Goal: Transaction & Acquisition: Purchase product/service

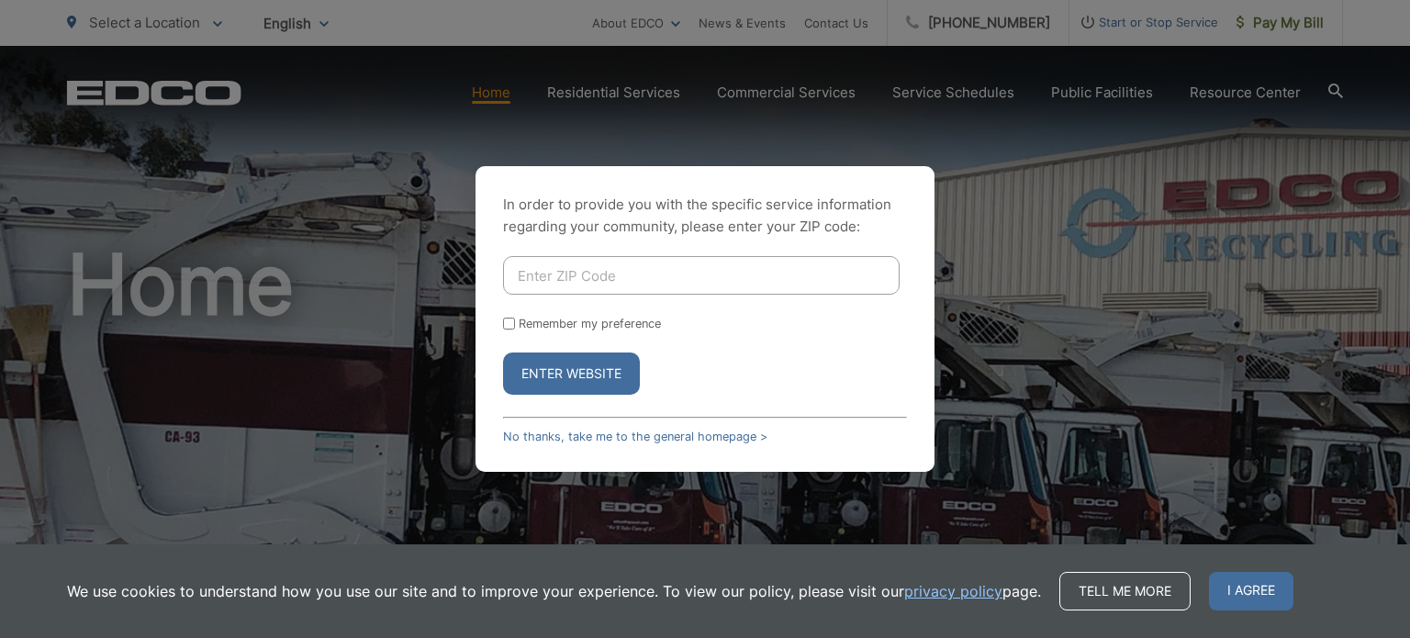
click at [577, 271] on input "Enter ZIP Code" at bounding box center [701, 275] width 396 height 39
type input "92084"
click at [506, 319] on input "Remember my preference" at bounding box center [509, 324] width 12 height 12
checkbox input "true"
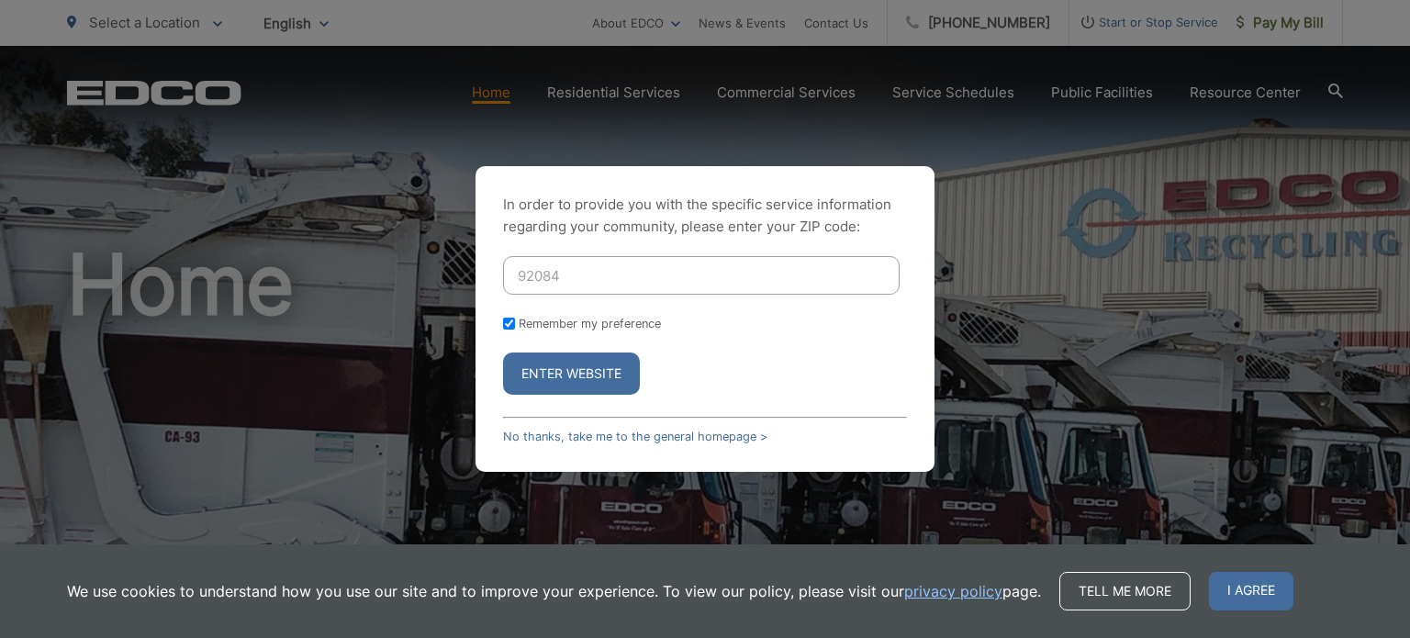
click at [562, 377] on button "Enter Website" at bounding box center [571, 373] width 137 height 42
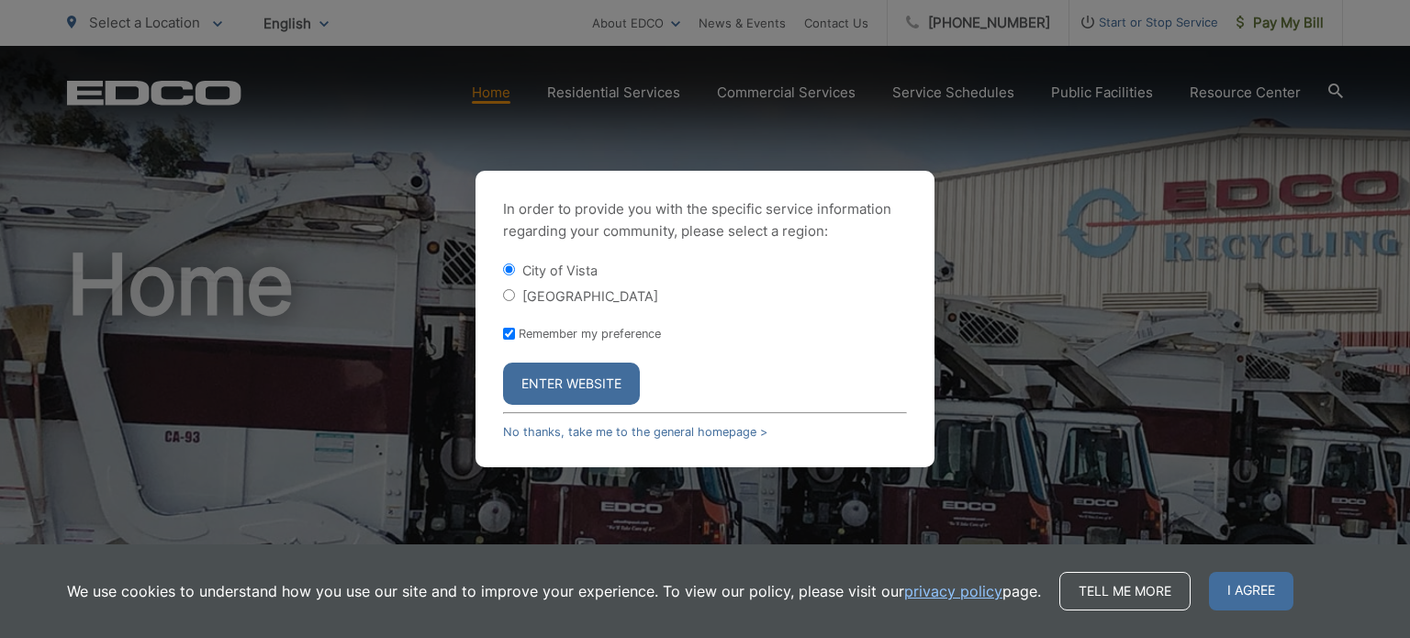
click at [594, 386] on button "Enter Website" at bounding box center [571, 383] width 137 height 42
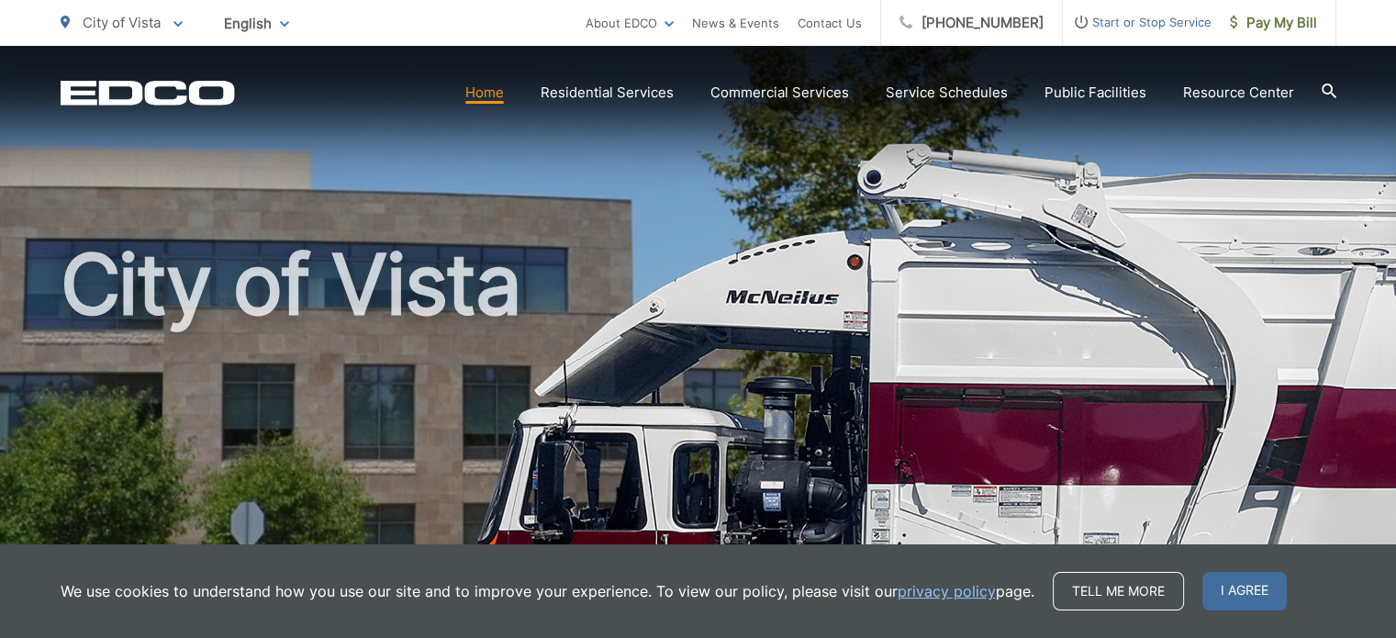
click at [1143, 584] on link "Tell me more" at bounding box center [1118, 591] width 131 height 39
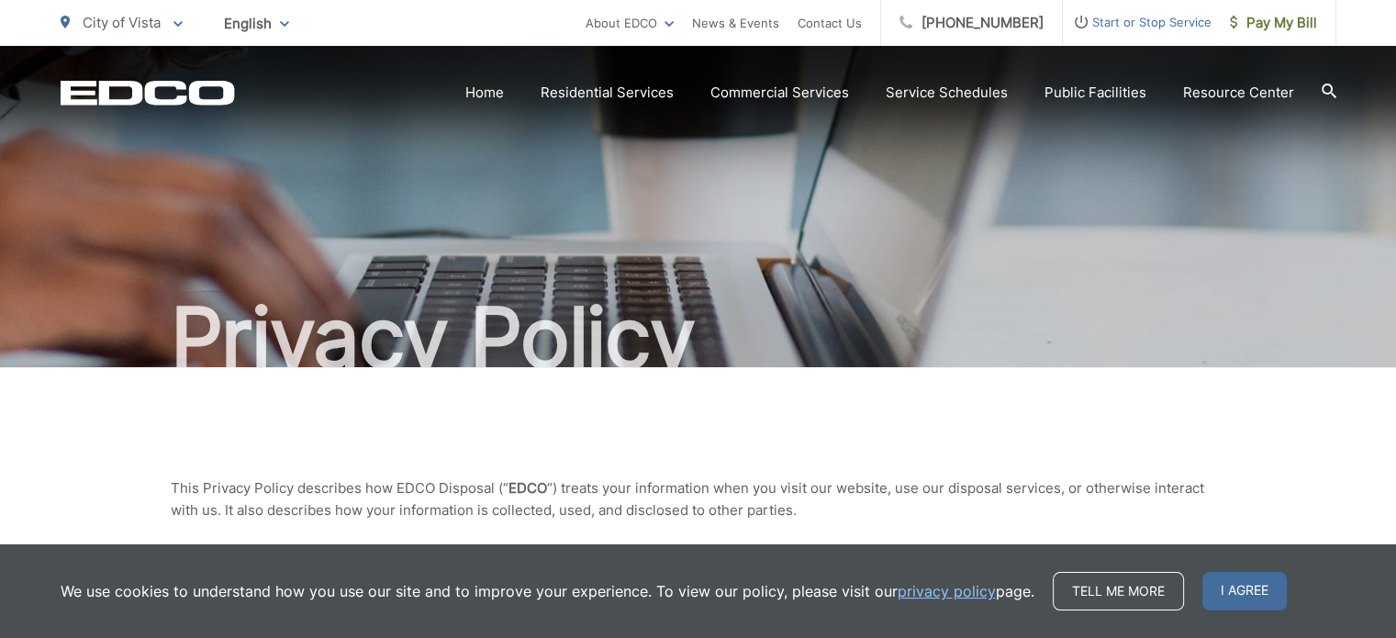
click at [1269, 594] on span "I agree" at bounding box center [1244, 591] width 84 height 39
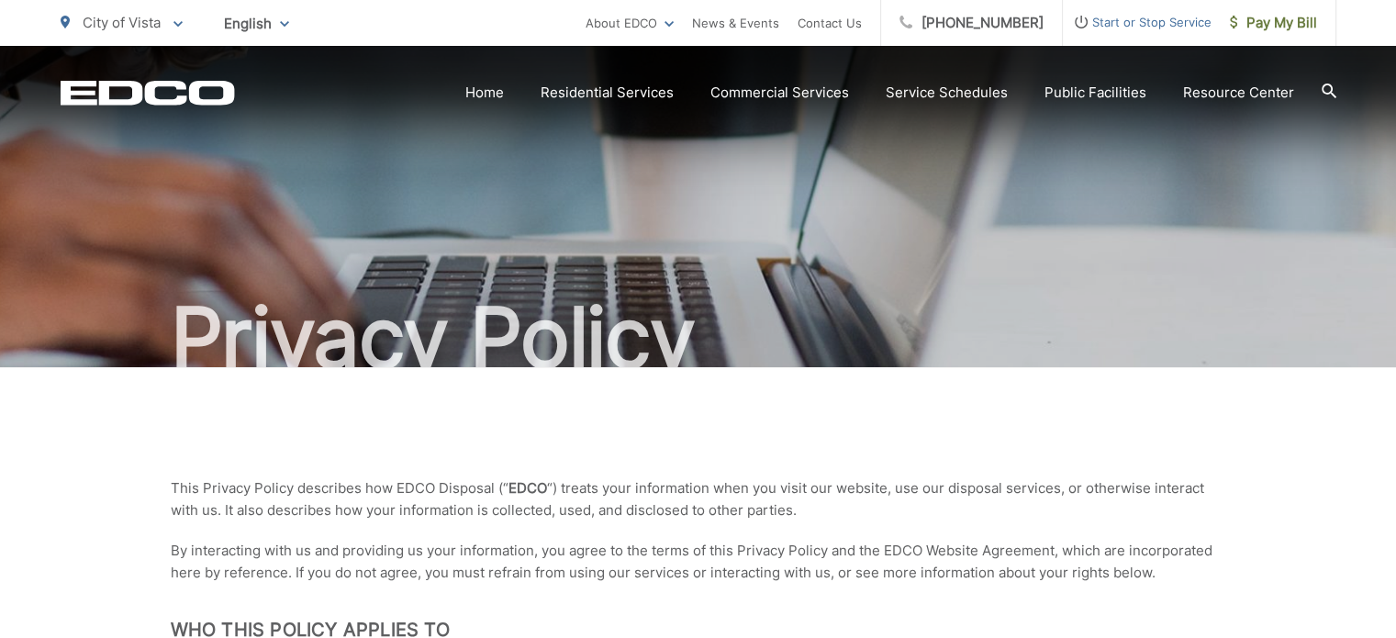
click at [499, 96] on link "Home" at bounding box center [484, 93] width 39 height 22
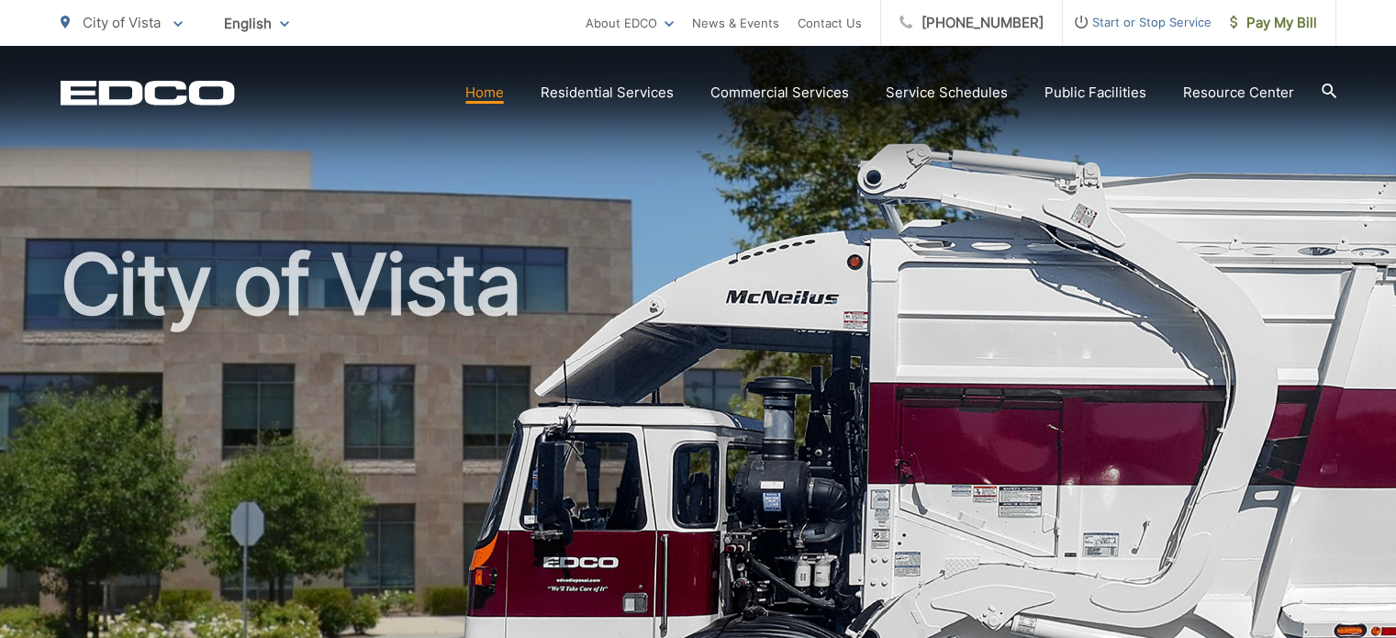
click at [1277, 23] on span "Pay My Bill" at bounding box center [1273, 23] width 87 height 22
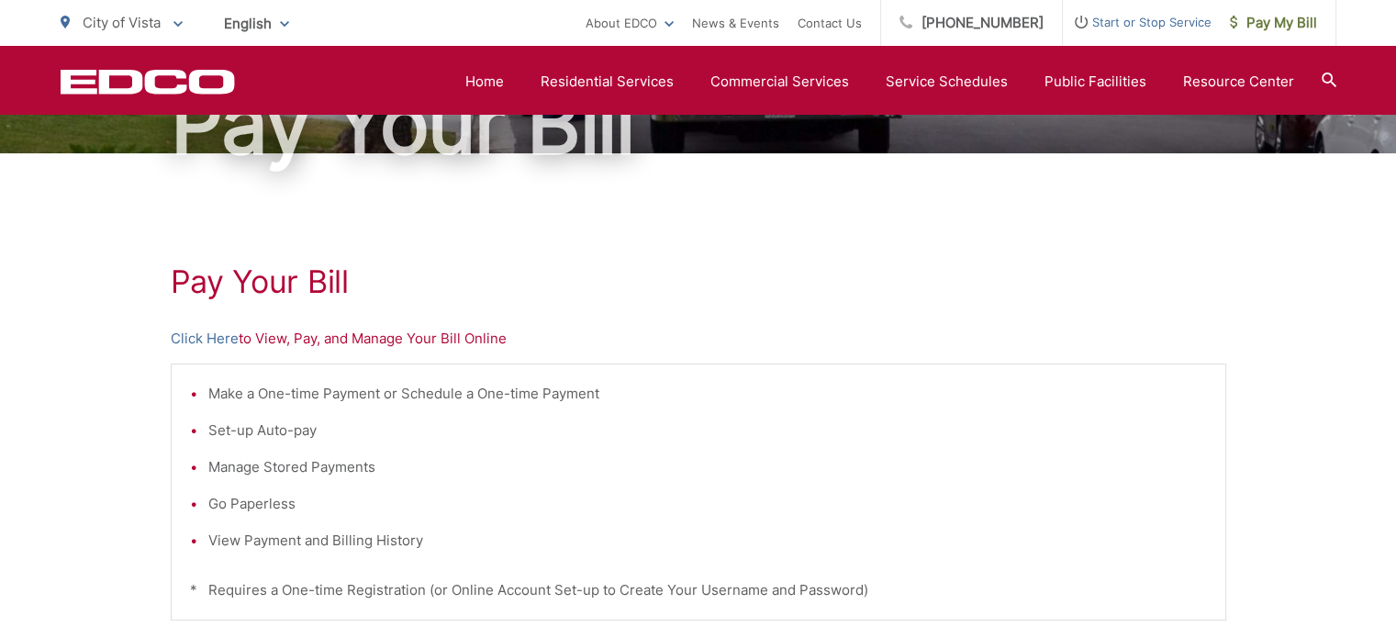
scroll to position [207, 0]
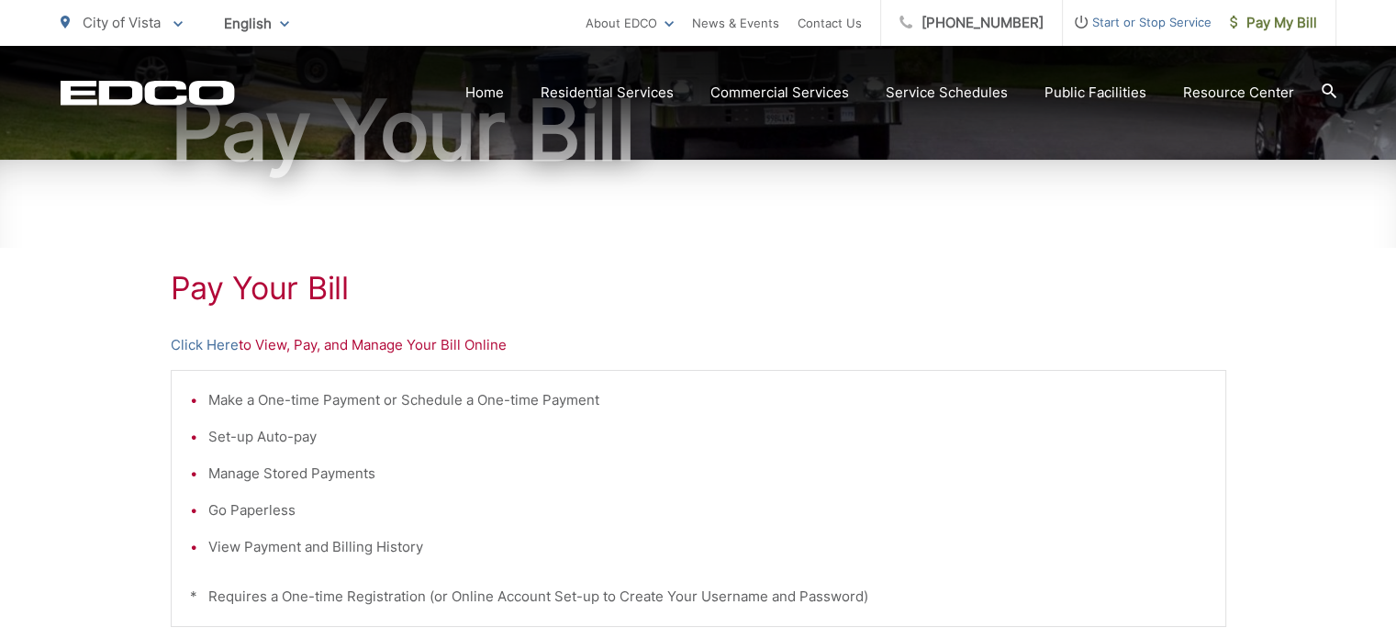
click at [211, 343] on link "Click Here" at bounding box center [205, 345] width 68 height 22
